Goal: Book appointment/travel/reservation

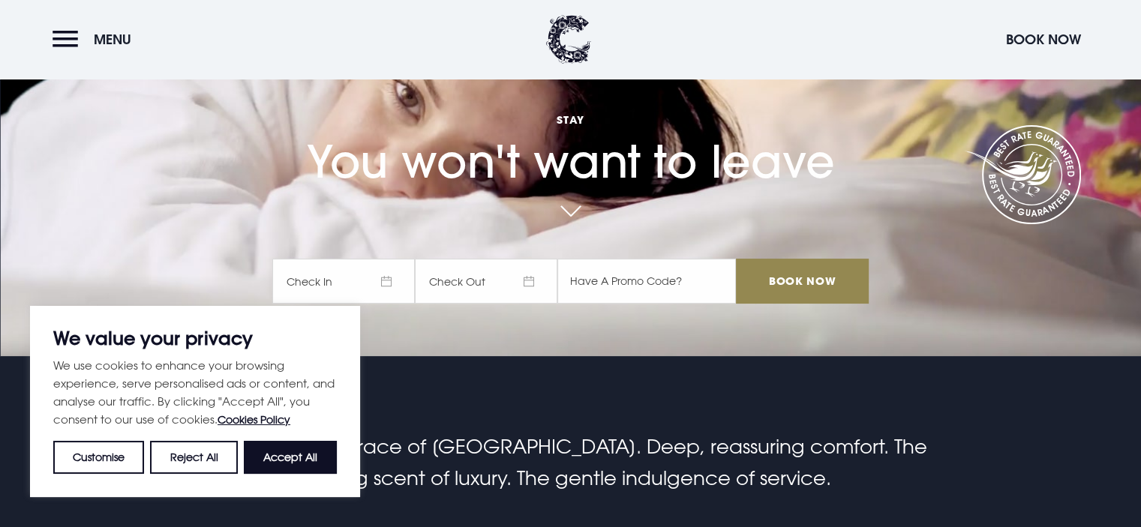
scroll to position [225, 0]
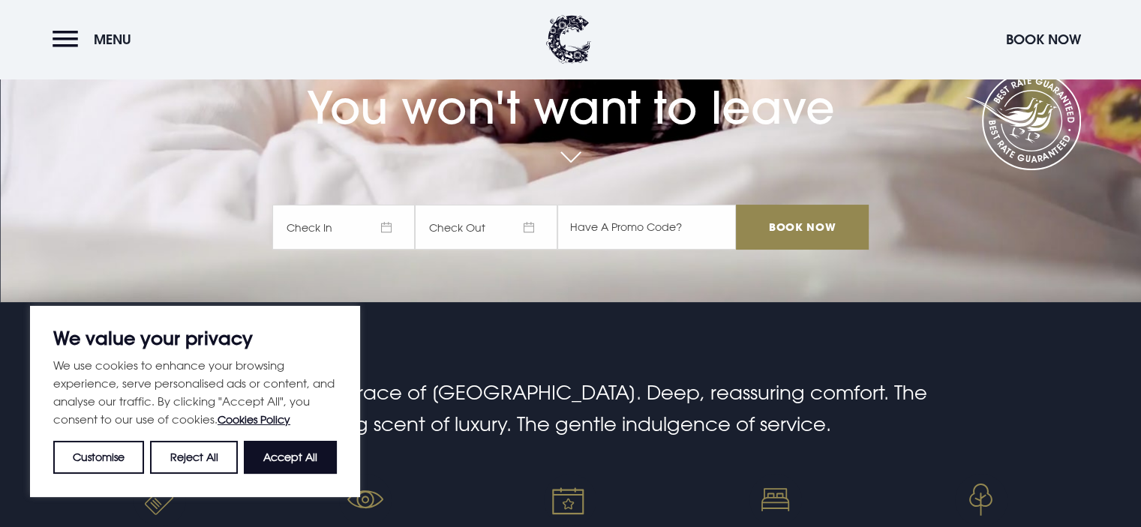
click at [302, 451] on button "Accept All" at bounding box center [290, 457] width 93 height 33
checkbox input "true"
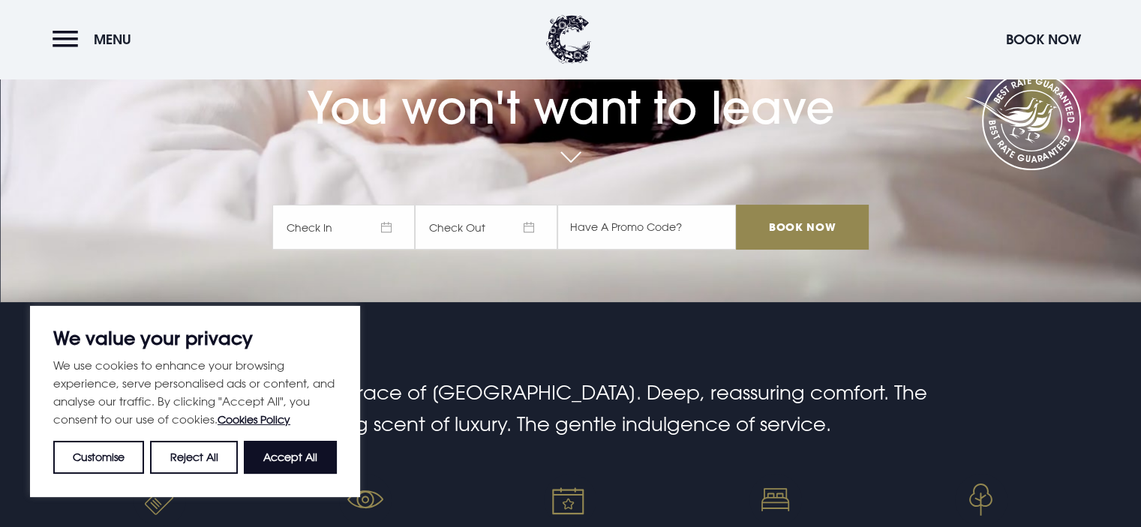
checkbox input "true"
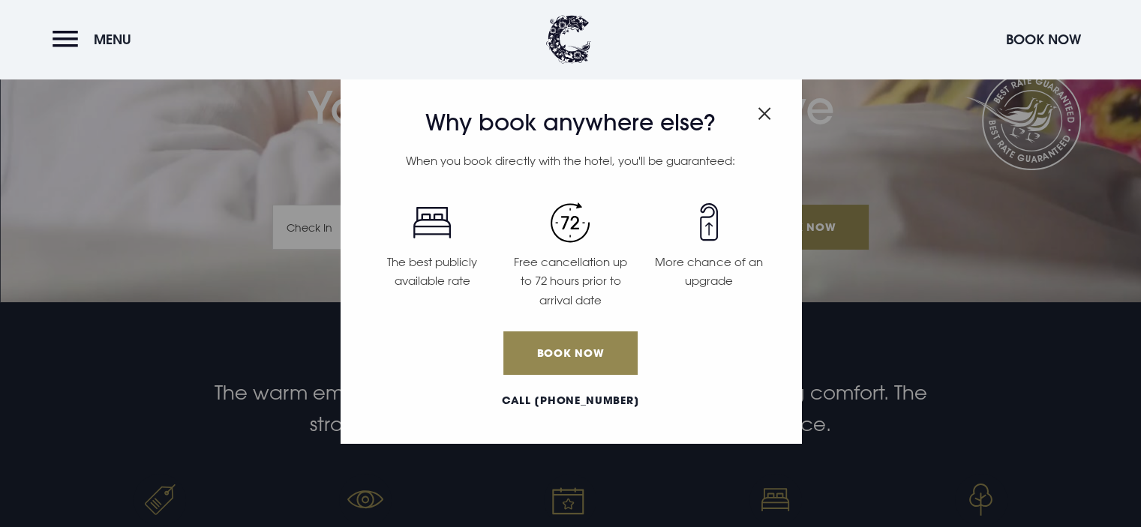
click at [765, 108] on img "Close modal" at bounding box center [765, 113] width 14 height 13
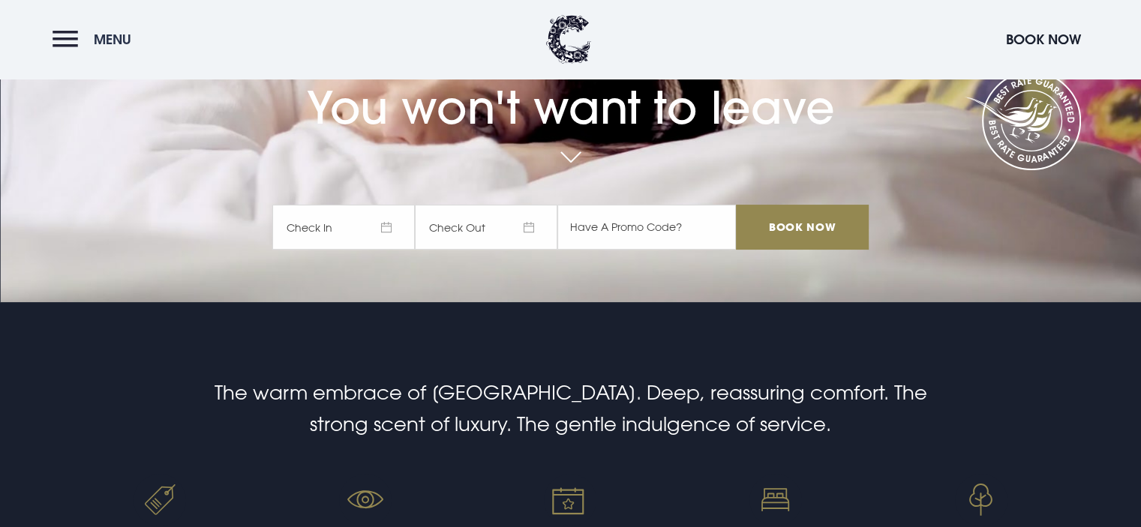
click at [57, 34] on button "Menu" at bounding box center [96, 39] width 86 height 32
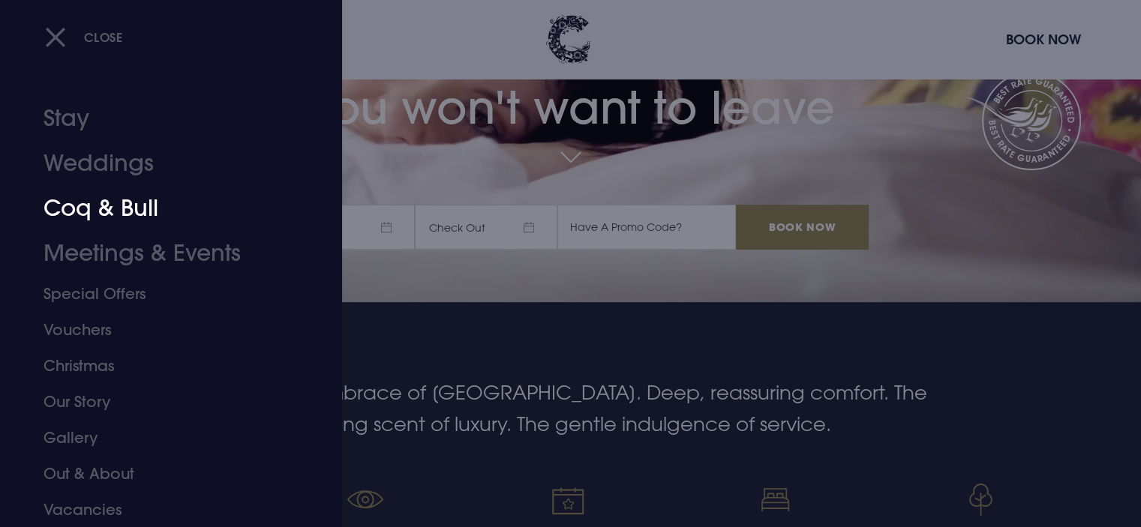
click at [119, 200] on link "Coq & Bull" at bounding box center [162, 208] width 237 height 45
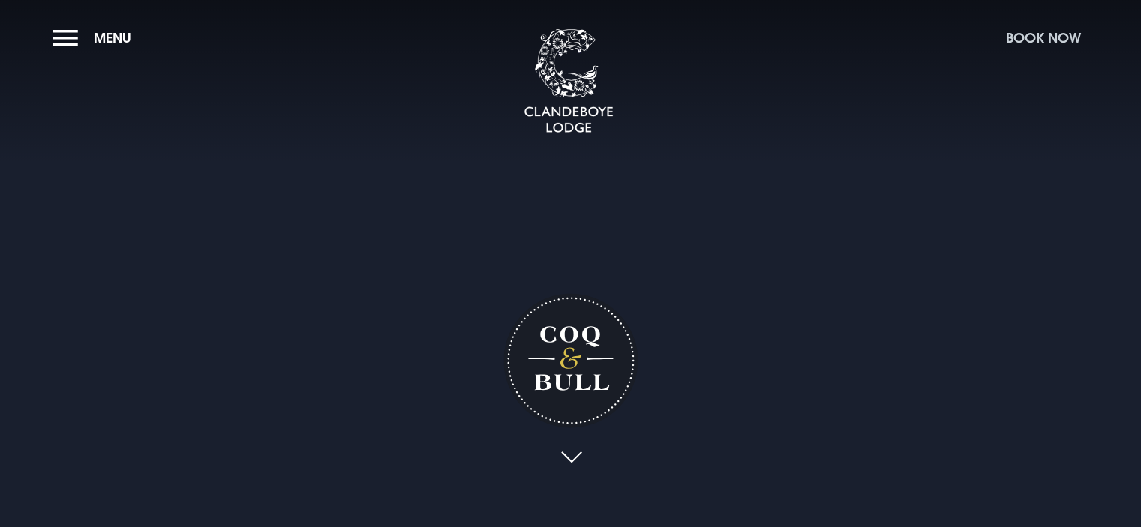
click at [1047, 41] on button "Book Now" at bounding box center [1044, 38] width 90 height 32
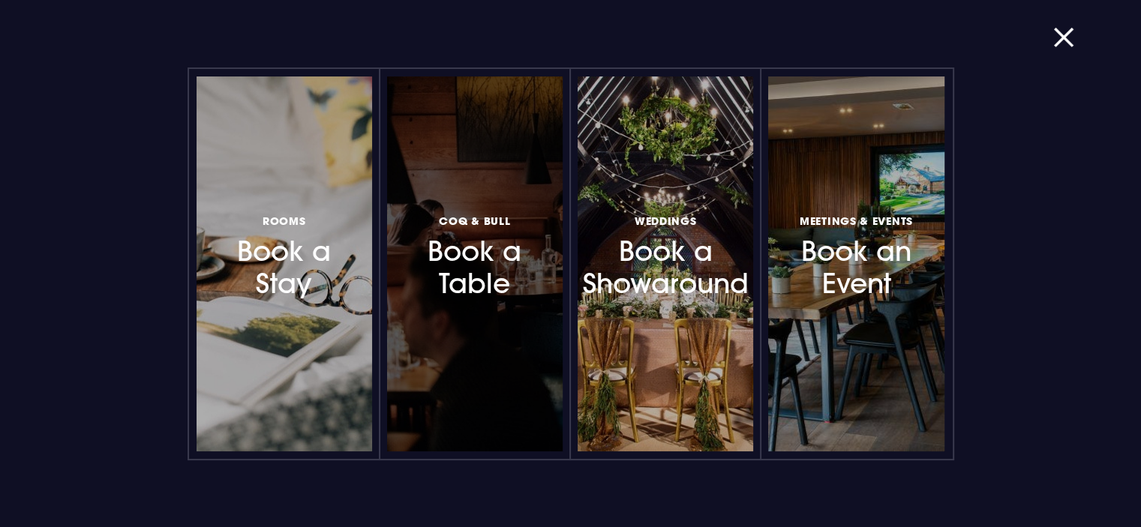
click at [478, 258] on h3 "Coq & Bull Book a Table" at bounding box center [475, 256] width 131 height 89
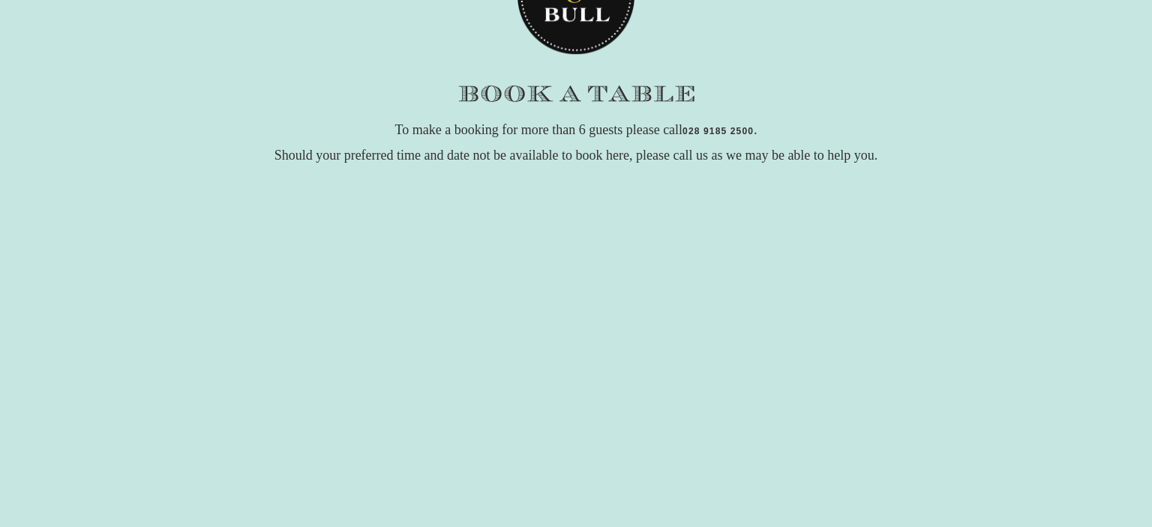
scroll to position [300, 0]
